Goal: Task Accomplishment & Management: Manage account settings

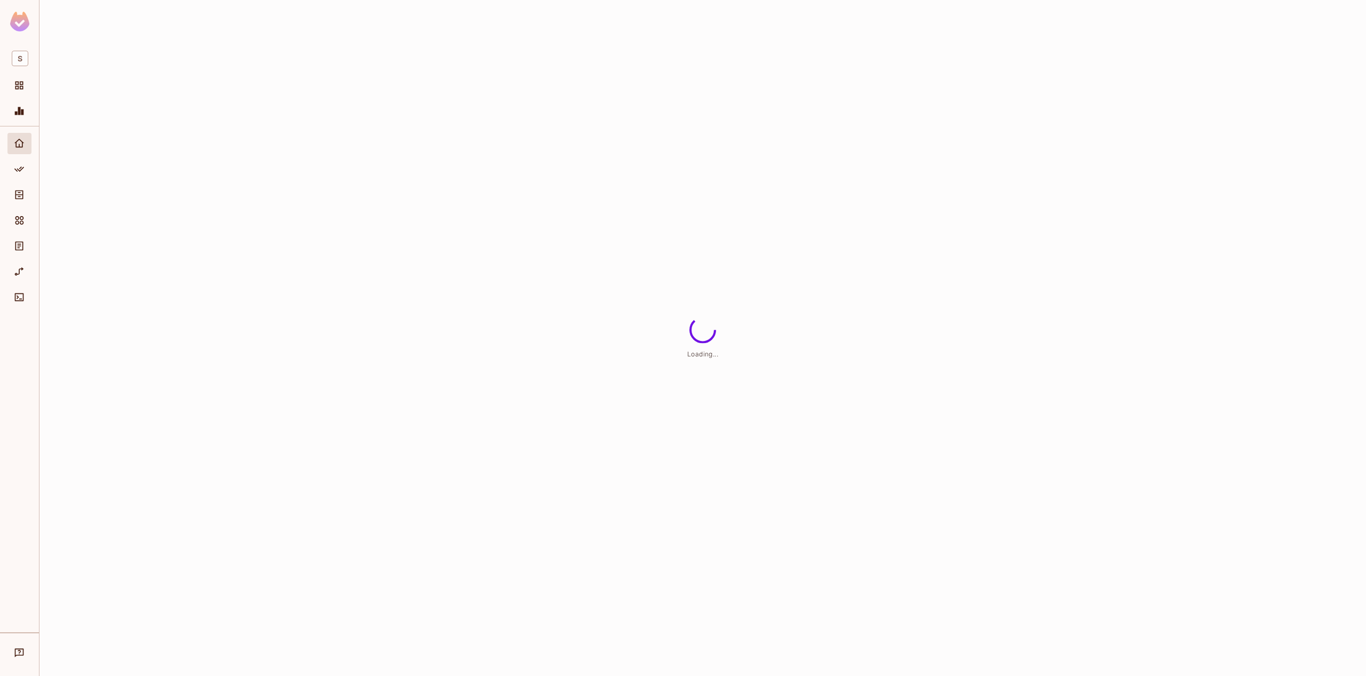
click at [37, 147] on div at bounding box center [19, 379] width 39 height 506
click at [31, 146] on div at bounding box center [19, 379] width 39 height 506
click at [29, 146] on div "Home" at bounding box center [19, 143] width 24 height 21
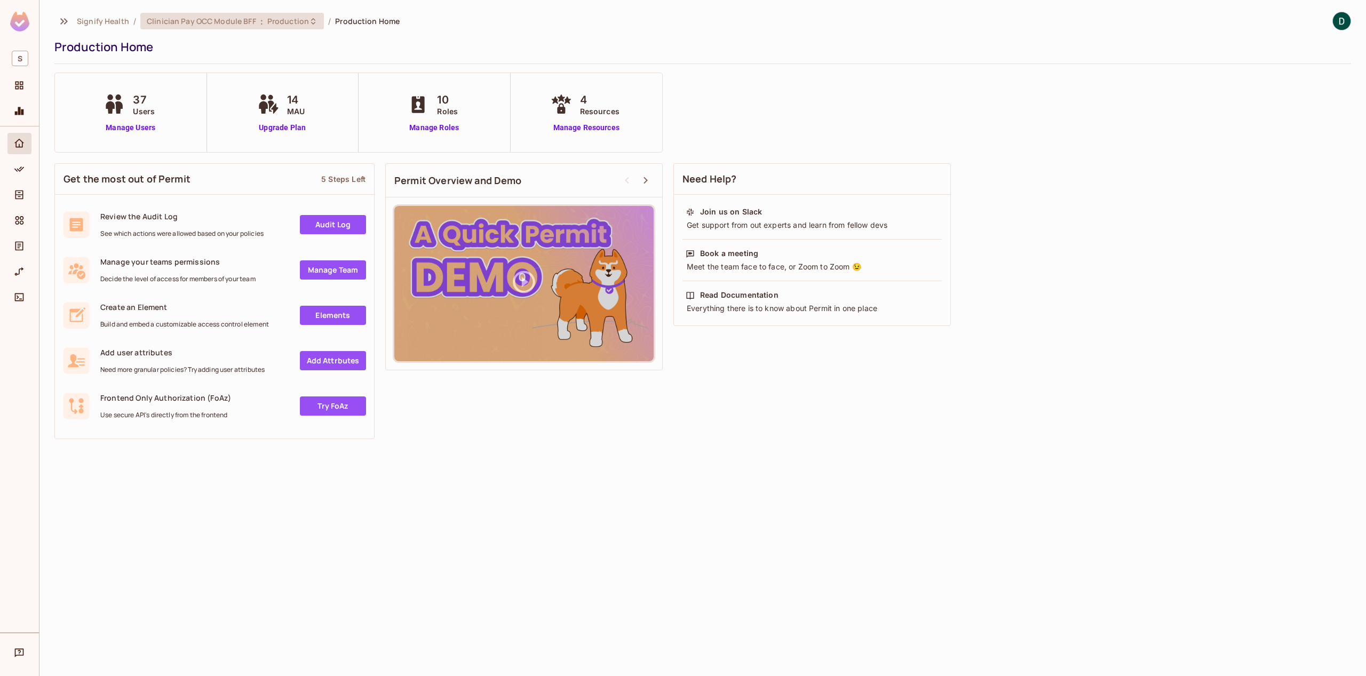
click at [248, 13] on div "Clinician Pay OCC Module BFF : Production" at bounding box center [232, 21] width 184 height 17
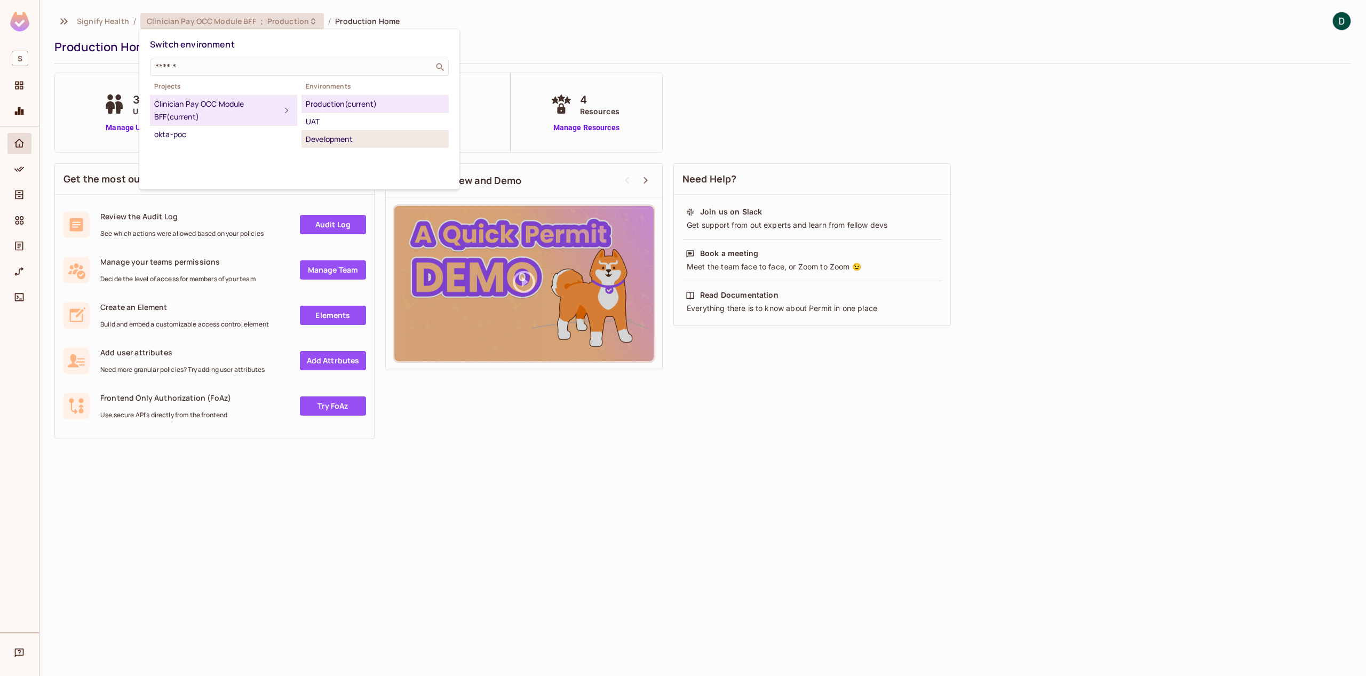
click at [354, 143] on div "Development" at bounding box center [375, 139] width 139 height 13
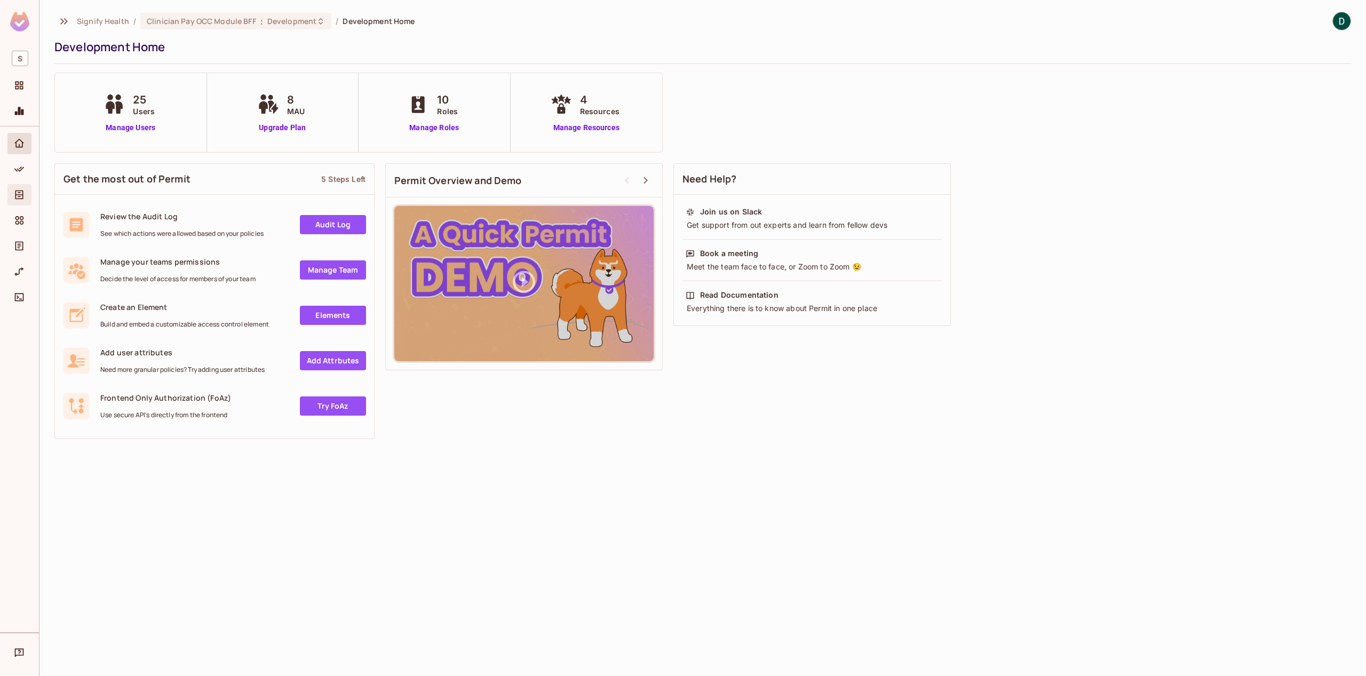
click at [13, 193] on span "Directory" at bounding box center [19, 194] width 13 height 13
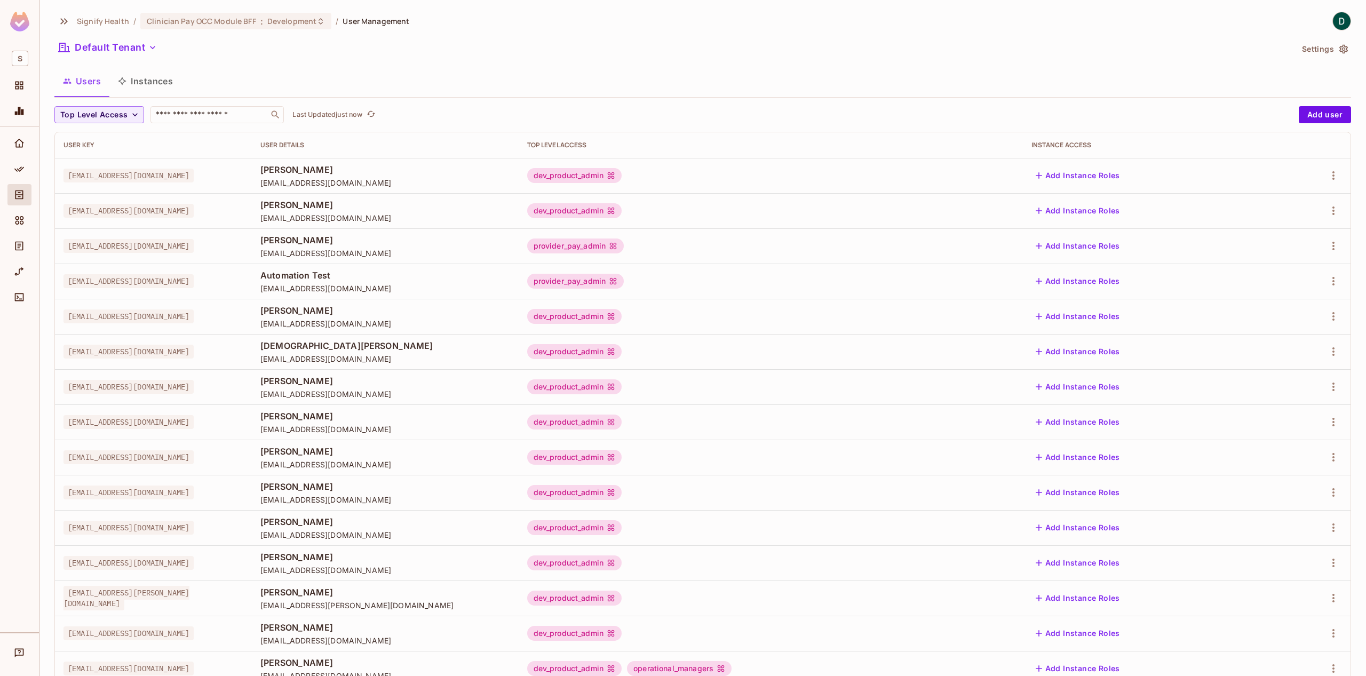
click at [203, 125] on div "Top Level Access ​ Last Updated just now Add user User Key User Details Top Lev…" at bounding box center [702, 414] width 1297 height 616
click at [202, 121] on div "​" at bounding box center [217, 114] width 133 height 17
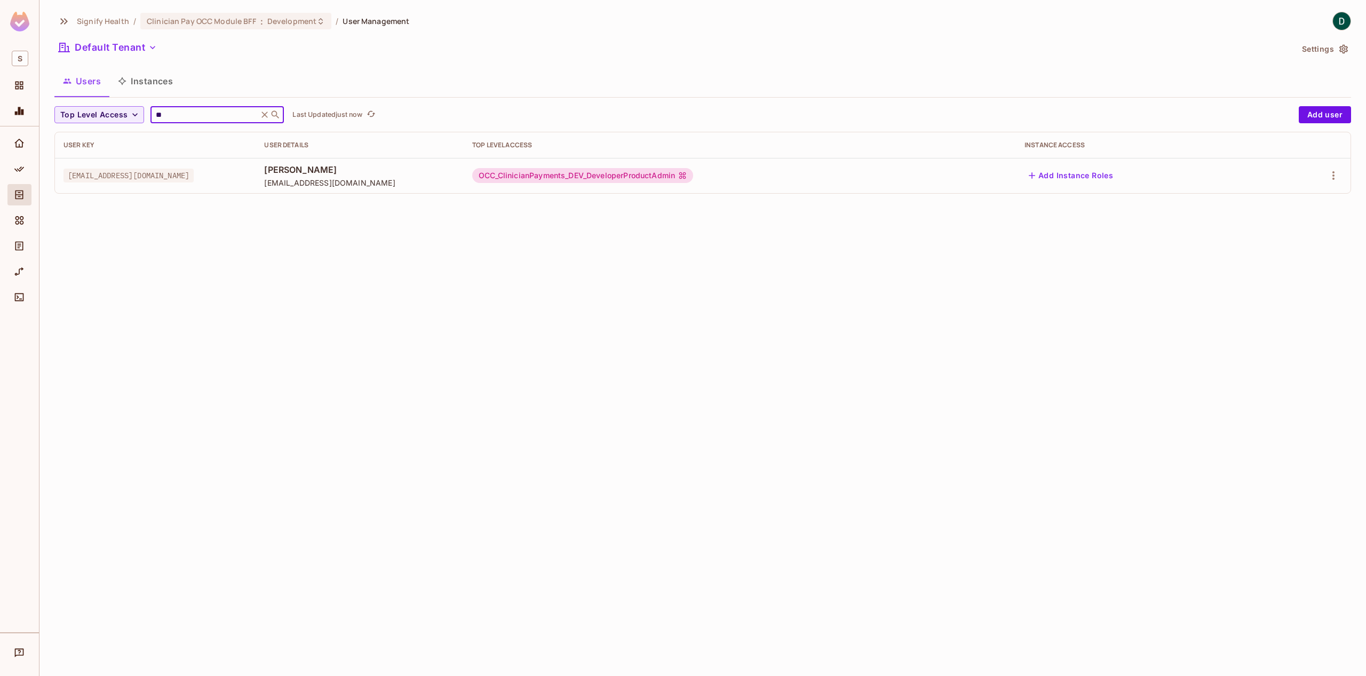
type input "**"
click at [439, 259] on div "Signify Health / Clinician Pay OCC Module BFF : Development / User Management D…" at bounding box center [702, 338] width 1327 height 676
click at [25, 170] on span "Policy" at bounding box center [19, 169] width 13 height 13
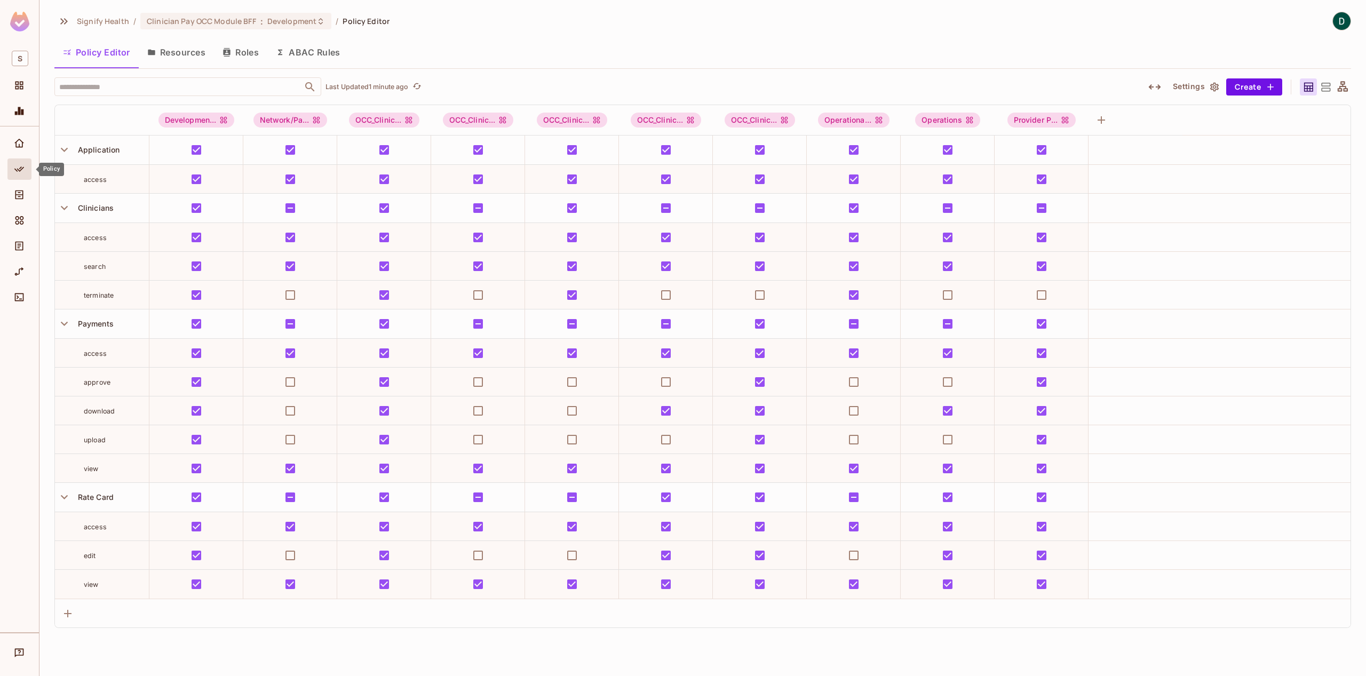
click at [18, 177] on div "Policy" at bounding box center [19, 169] width 24 height 21
click at [17, 188] on div "Directory" at bounding box center [19, 194] width 24 height 21
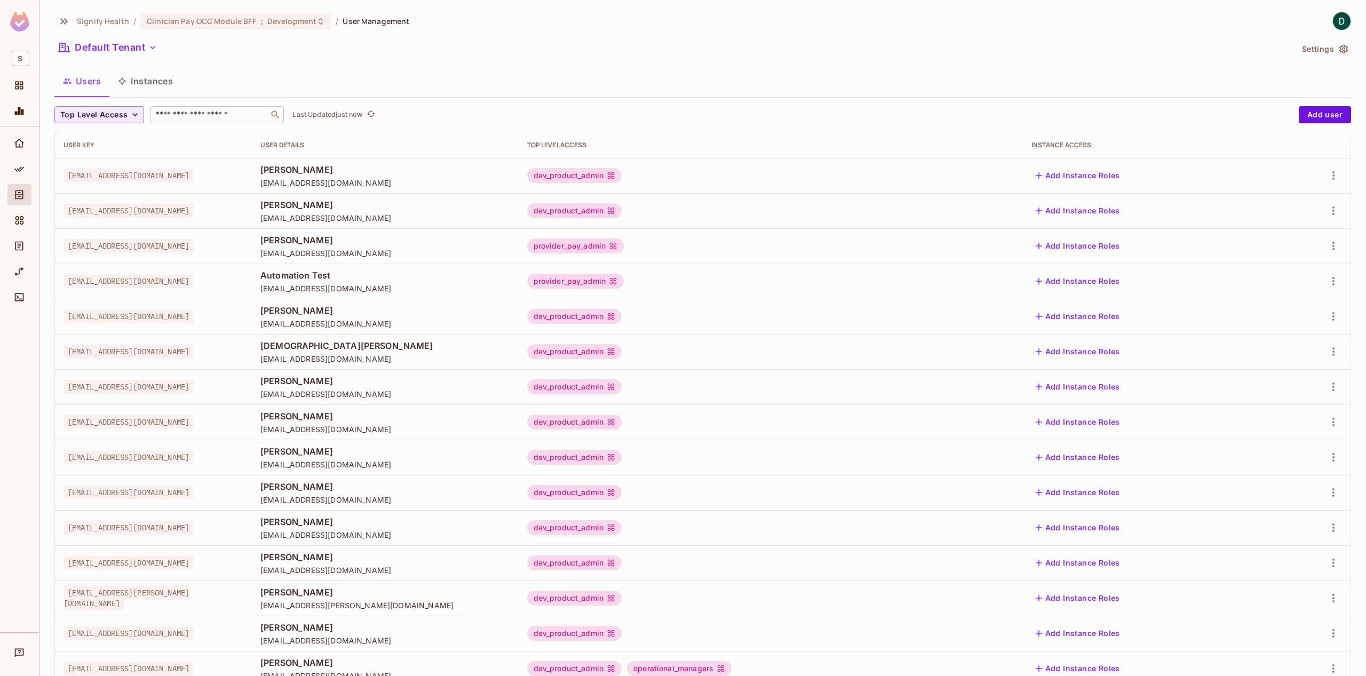
click at [169, 118] on input "text" at bounding box center [210, 114] width 112 height 11
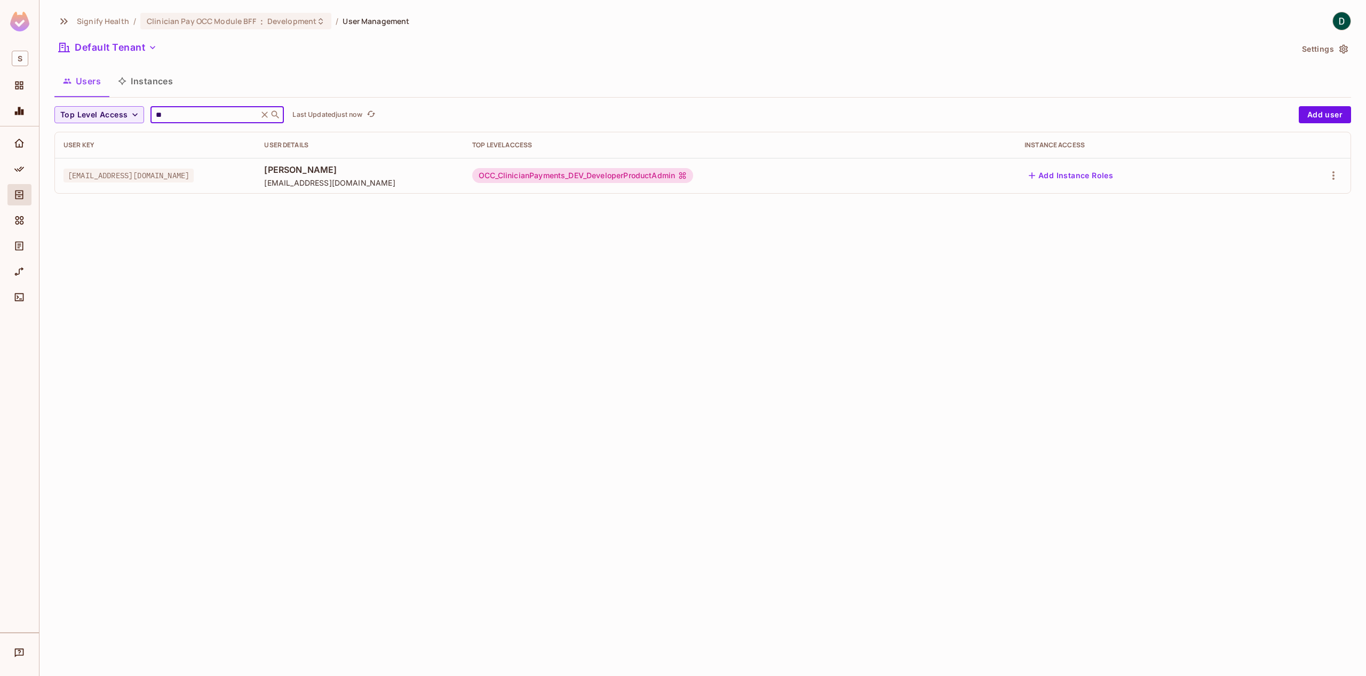
type input "**"
click at [682, 179] on div "OCC_ClinicianPayments_DEV_DeveloperProductAdmin" at bounding box center [582, 175] width 221 height 15
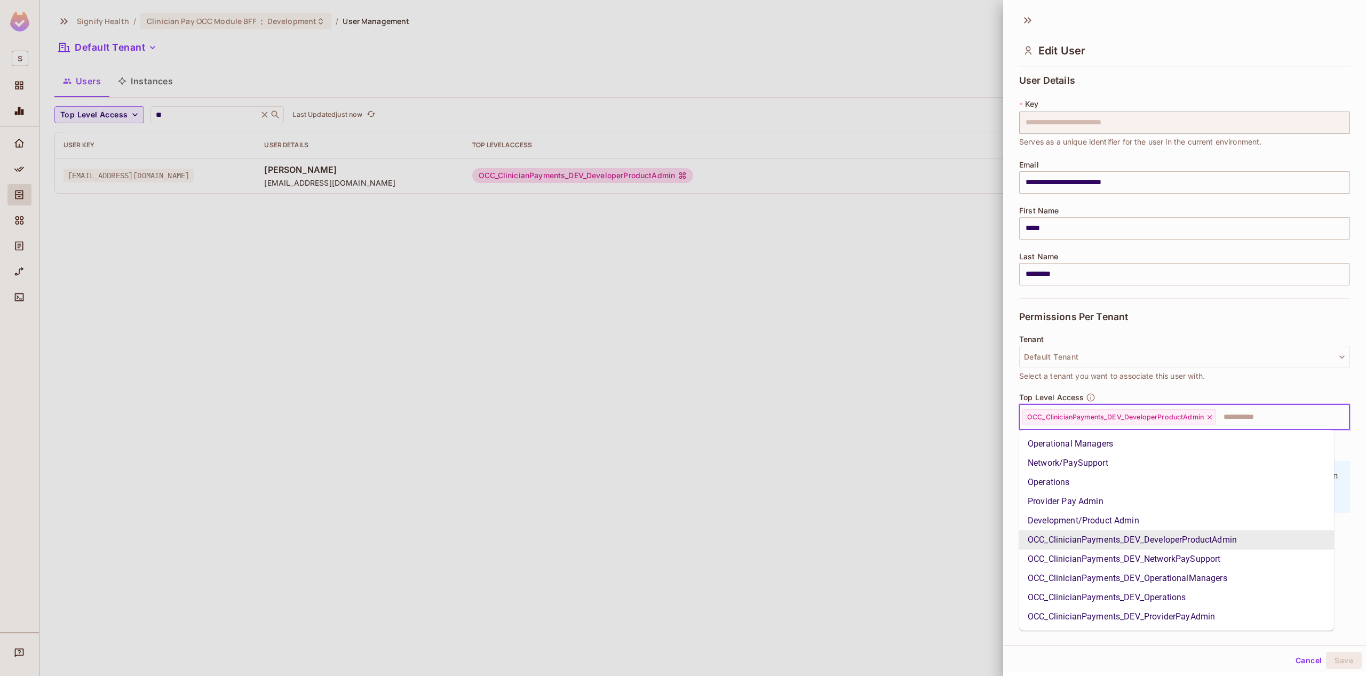
click at [1262, 419] on input "text" at bounding box center [1273, 417] width 112 height 21
click at [1099, 525] on li "Development/Product Admin" at bounding box center [1176, 520] width 315 height 19
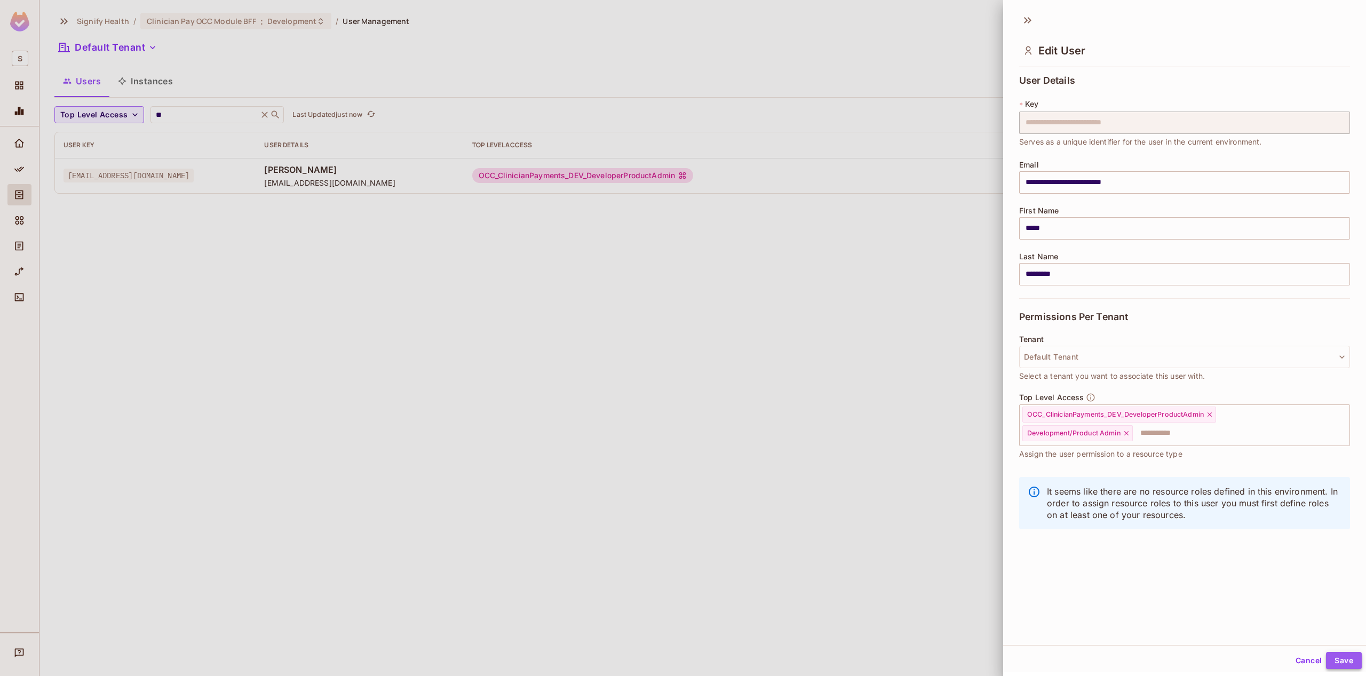
click at [1340, 657] on button "Save" at bounding box center [1344, 660] width 36 height 17
